Goal: Information Seeking & Learning: Learn about a topic

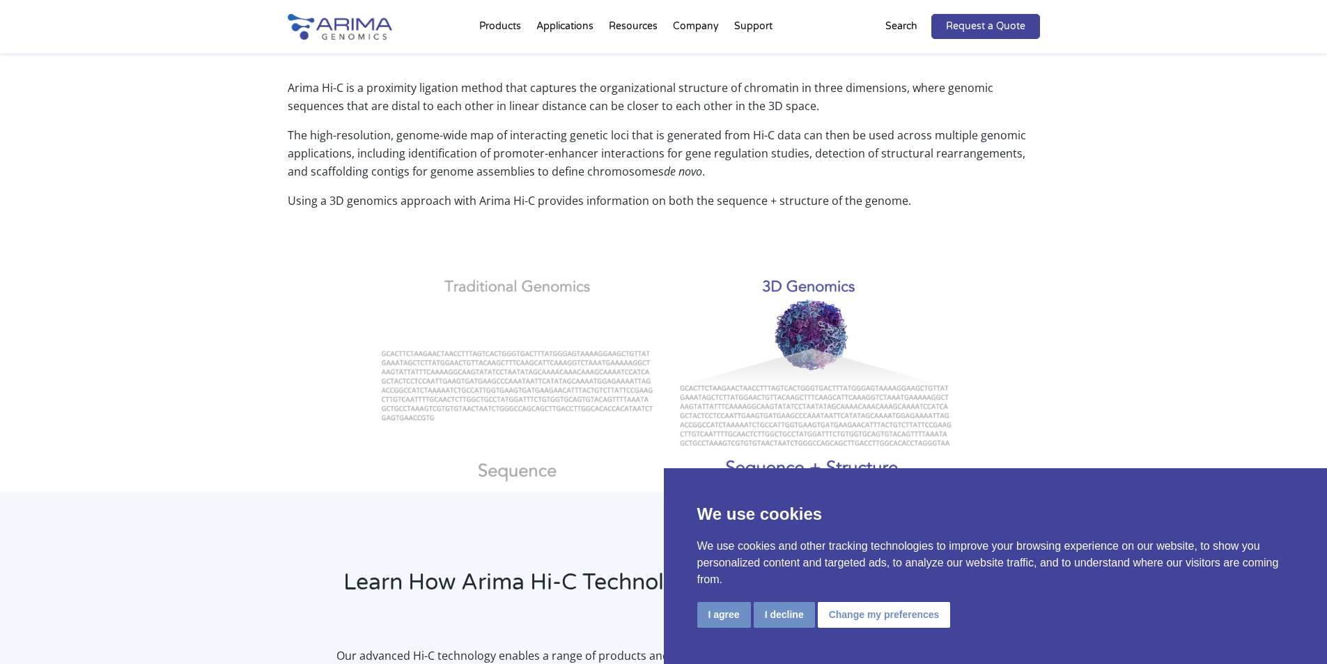
scroll to position [475, 0]
click at [791, 616] on button "I decline" at bounding box center [784, 615] width 61 height 26
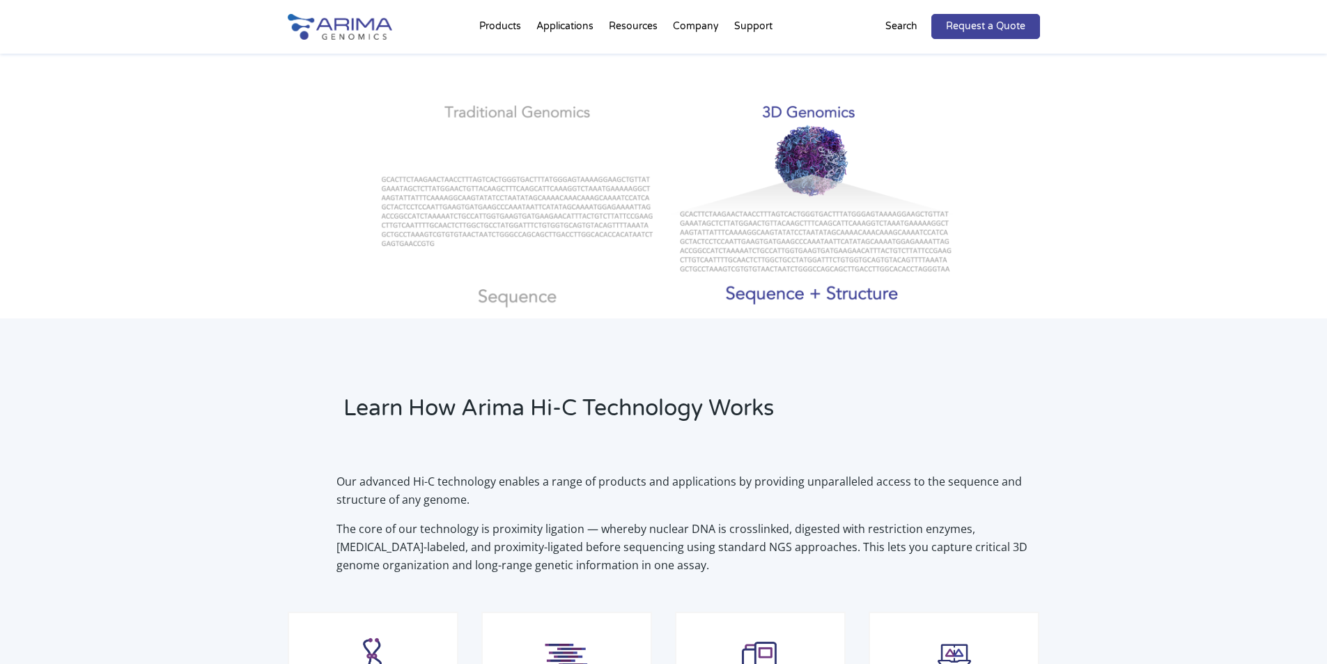
scroll to position [650, 0]
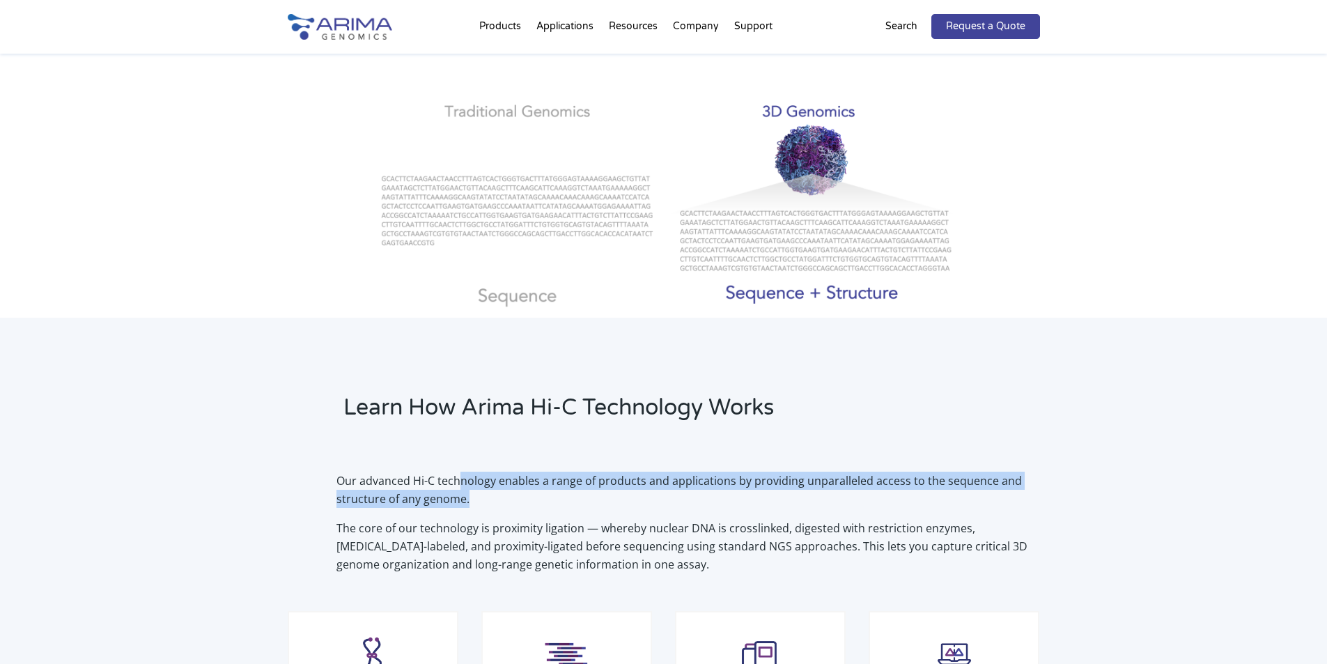
drag, startPoint x: 459, startPoint y: 478, endPoint x: 827, endPoint y: 500, distance: 368.3
click at [820, 499] on p "Our advanced Hi-C technology enables a range of products and applications by pr…" at bounding box center [687, 494] width 703 height 47
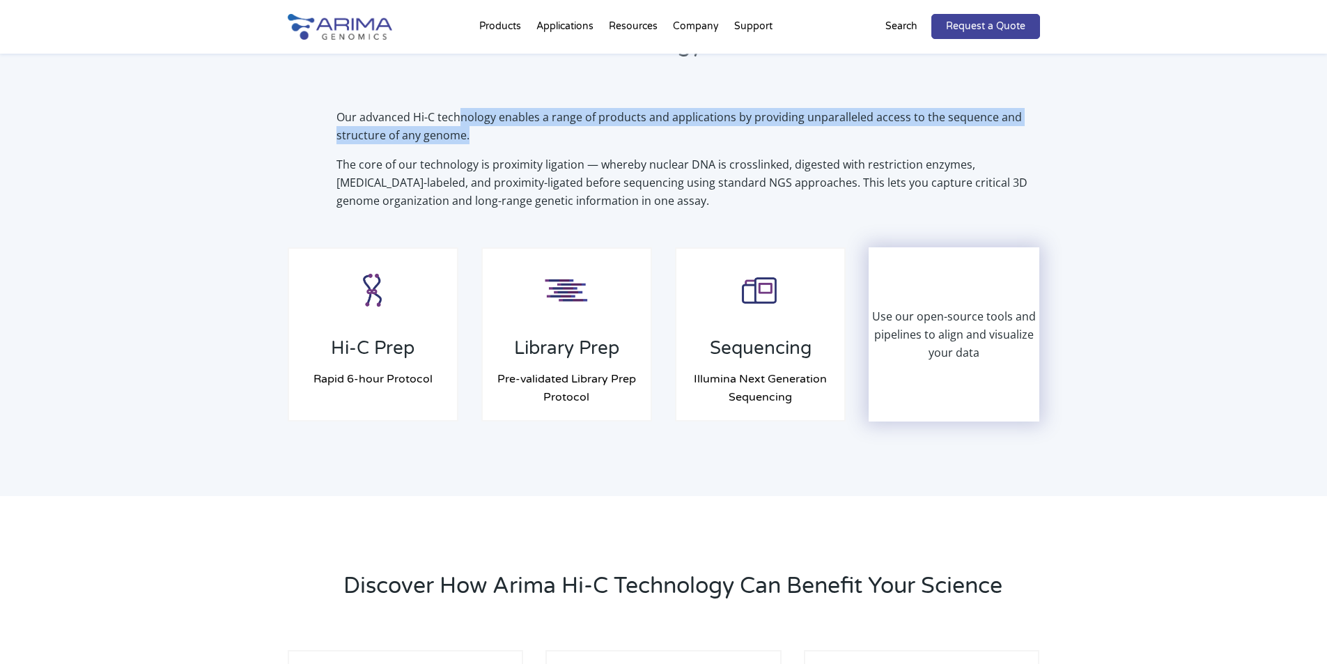
scroll to position [1015, 0]
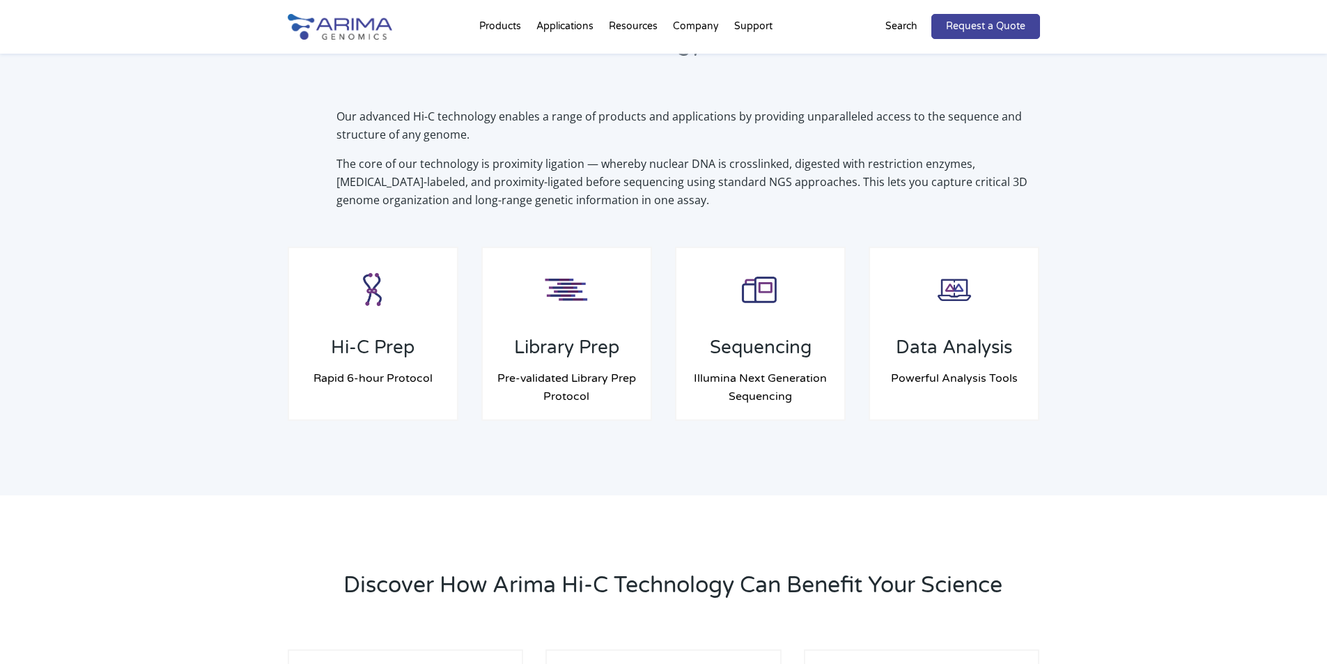
click at [525, 162] on p "The core of our technology is proximity ligation — whereby nuclear DNA is cross…" at bounding box center [687, 182] width 703 height 54
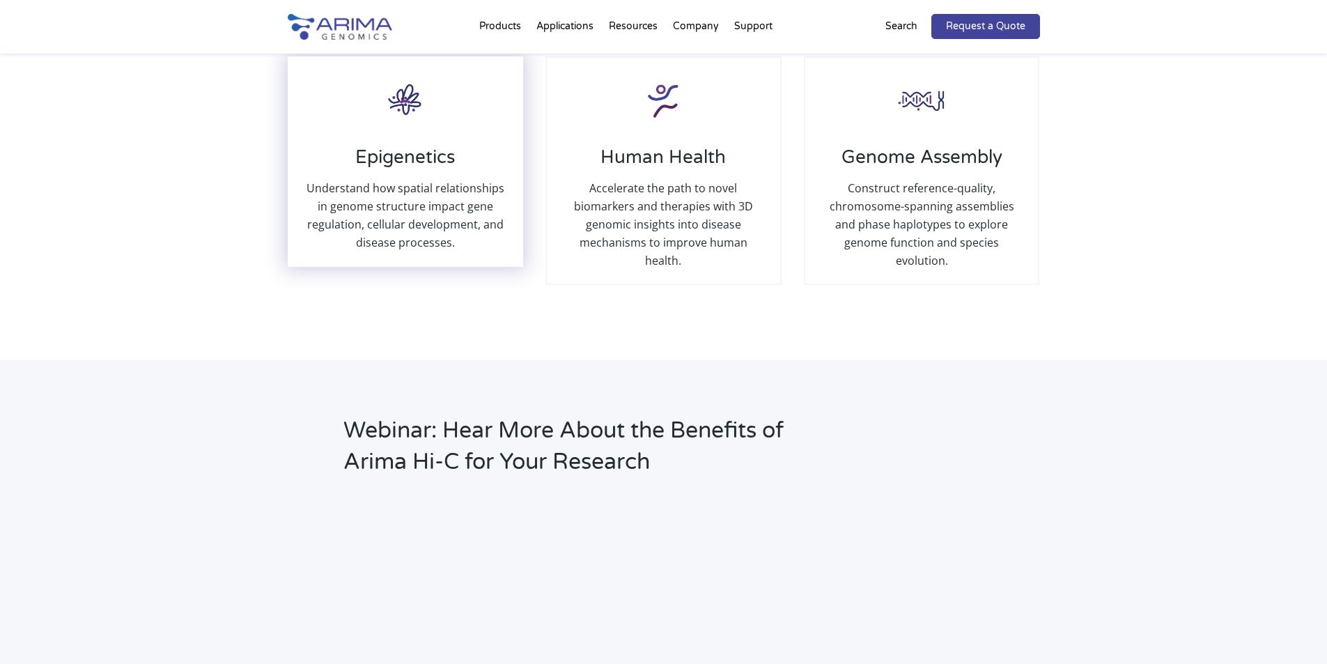
scroll to position [1608, 0]
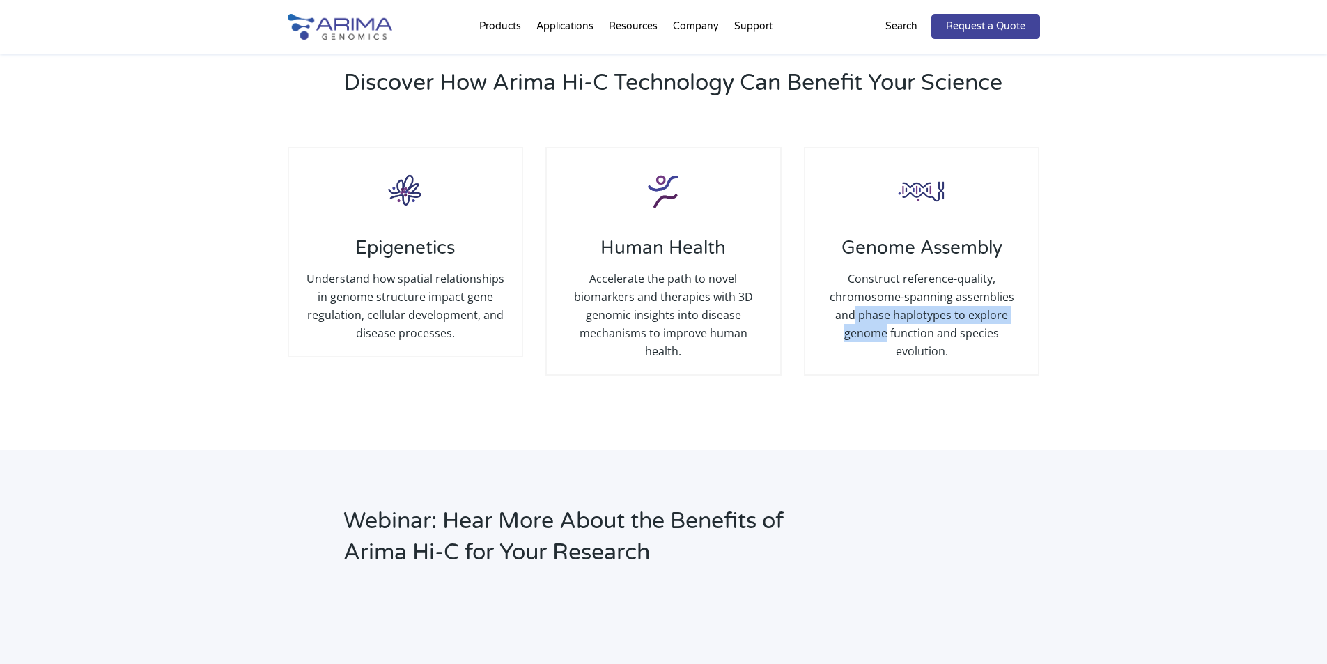
click at [1095, 302] on div "Discover How Arima Hi-C Technology Can Benefit Your Science Epigenetics Underst…" at bounding box center [663, 221] width 1327 height 457
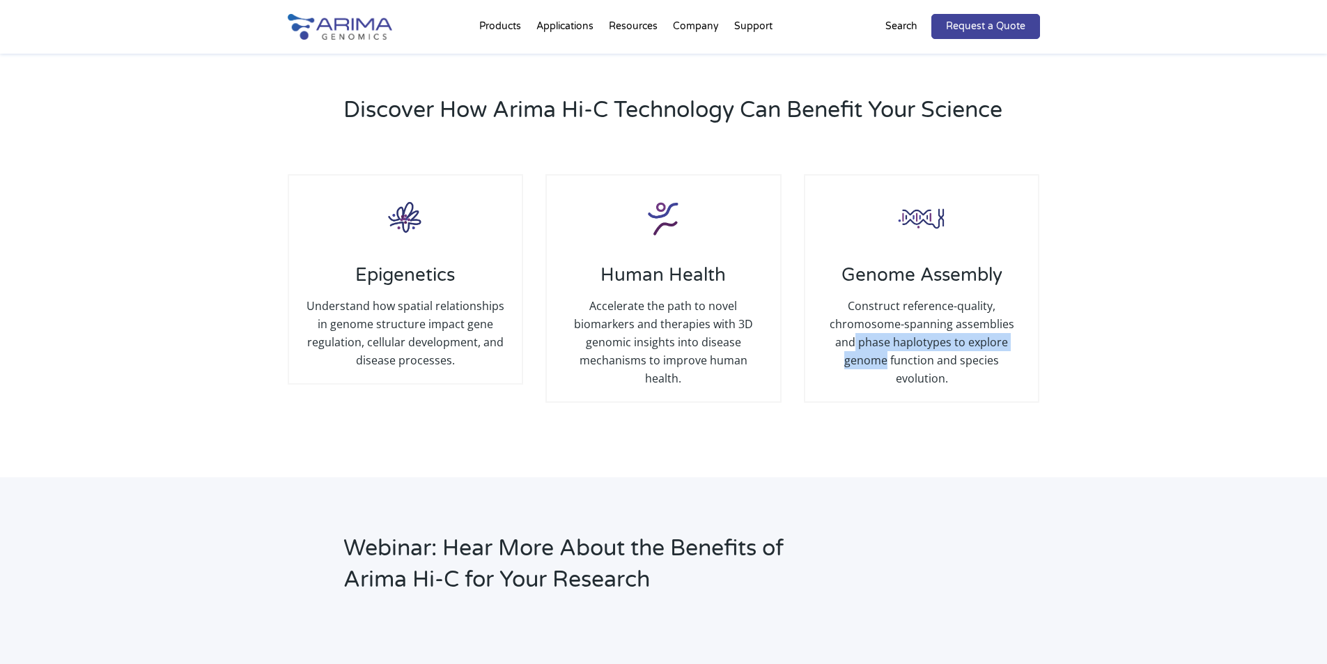
scroll to position [1489, 0]
click at [1145, 306] on div "Discover How Arima Hi-C Technology Can Benefit Your Science Epigenetics Underst…" at bounding box center [663, 249] width 1327 height 457
click at [1046, 304] on div "Discover How Arima Hi-C Technology Can Benefit Your Science Epigenetics Underst…" at bounding box center [663, 249] width 1327 height 457
click at [109, 164] on div "Discover How Arima Hi-C Technology Can Benefit Your Science Epigenetics Underst…" at bounding box center [663, 249] width 1327 height 457
